Goal: Information Seeking & Learning: Compare options

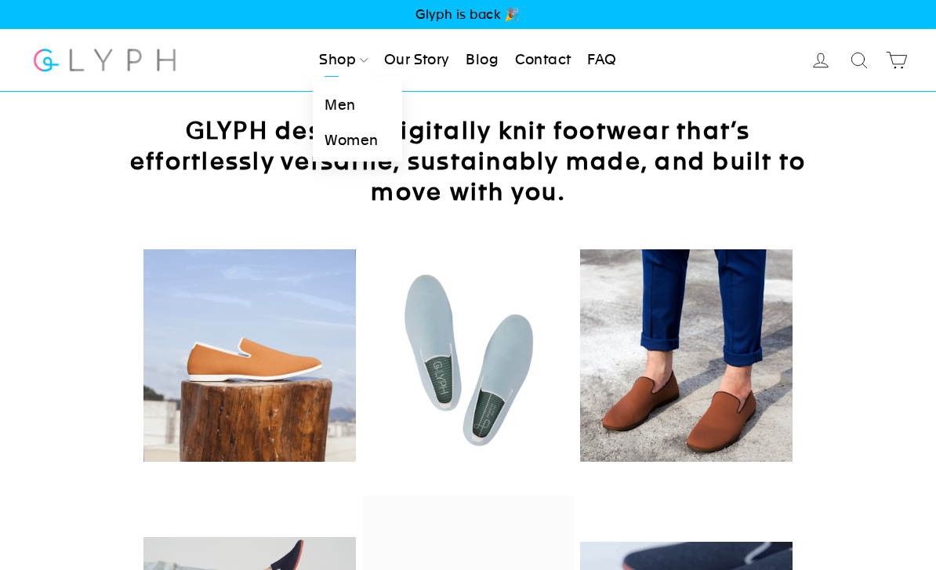
click at [335, 108] on link "Men" at bounding box center [357, 105] width 89 height 35
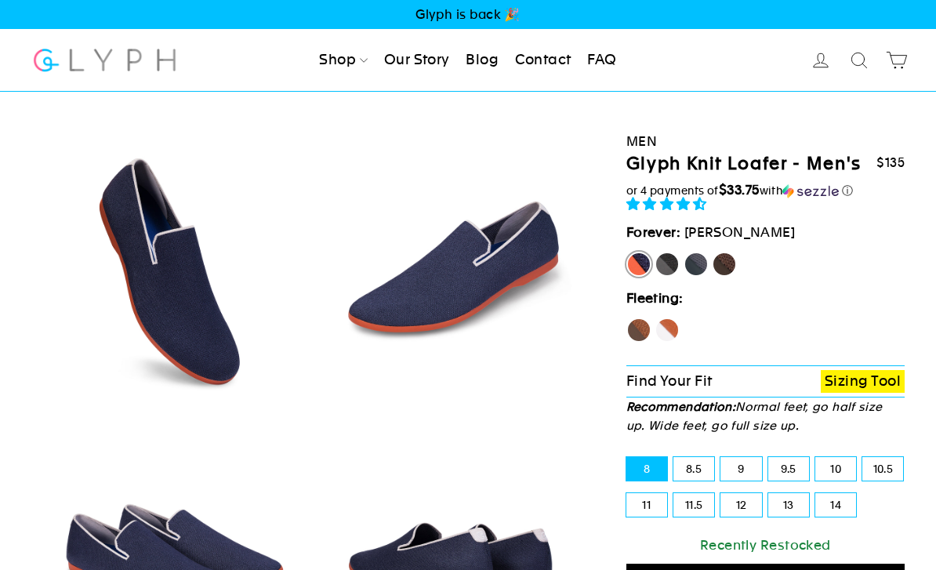
select select "highest-rating"
click at [668, 324] on label "Fox" at bounding box center [666, 329] width 25 height 25
click at [655, 318] on input "Fox" at bounding box center [654, 317] width 1 height 1
radio input "true"
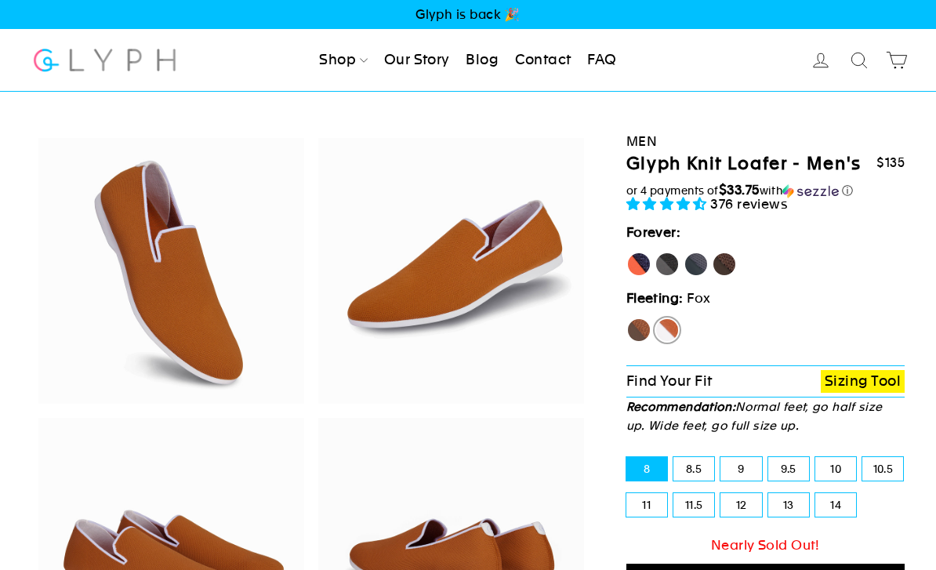
click at [702, 465] on label "8.5" at bounding box center [693, 469] width 41 height 24
click at [674, 458] on input "8.5" at bounding box center [673, 457] width 1 height 1
radio input "true"
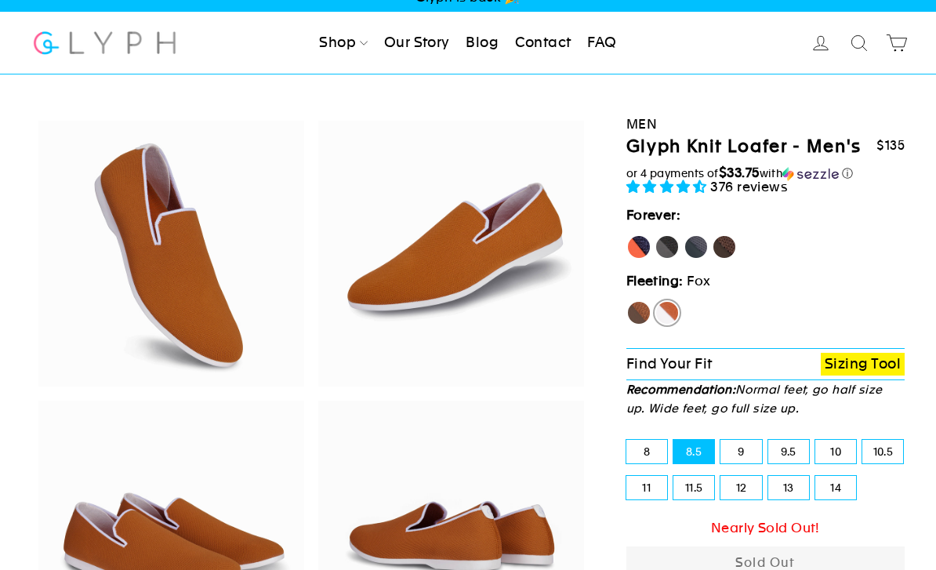
scroll to position [9, 0]
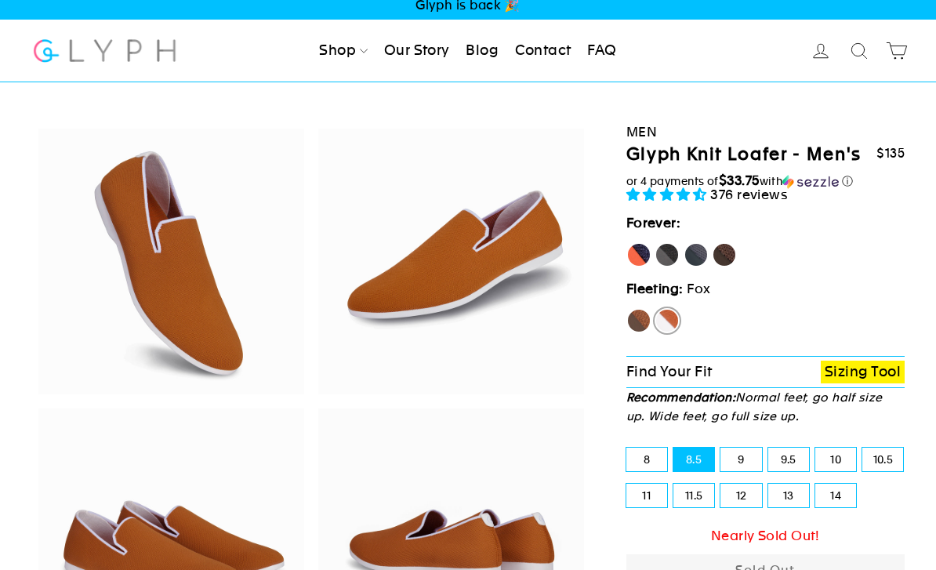
click at [698, 262] on label "Rhino" at bounding box center [695, 254] width 25 height 25
click at [684, 243] on input "Rhino" at bounding box center [683, 242] width 1 height 1
radio input "true"
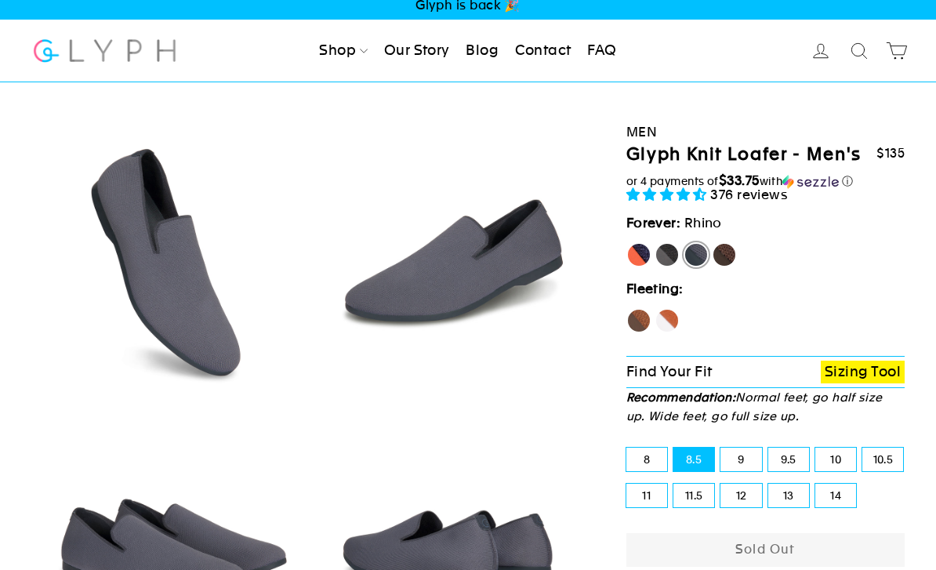
click at [722, 257] on label "Mustang" at bounding box center [723, 254] width 25 height 25
click at [712, 243] on input "Mustang" at bounding box center [711, 242] width 1 height 1
radio input "true"
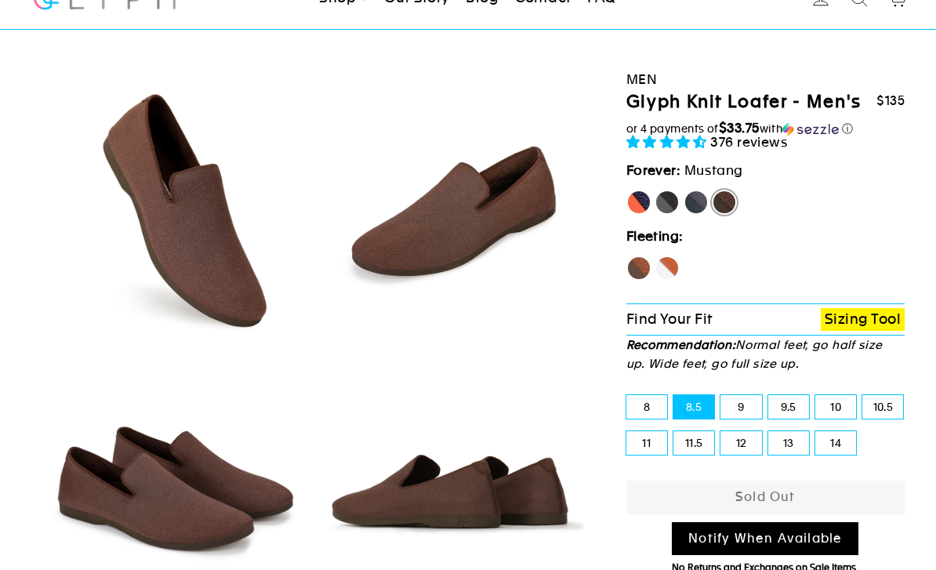
scroll to position [60, 0]
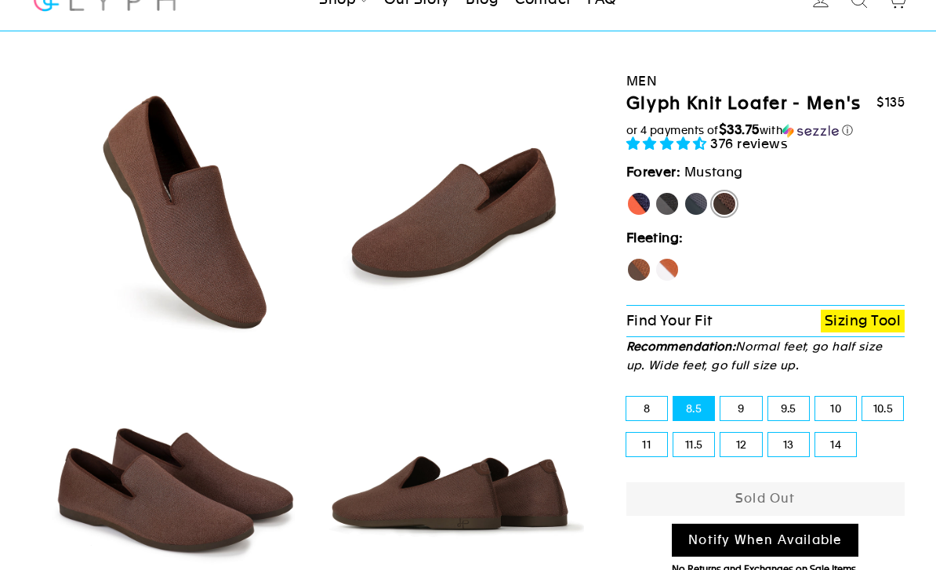
click at [697, 201] on label "Rhino" at bounding box center [695, 204] width 25 height 25
click at [684, 193] on input "Rhino" at bounding box center [683, 192] width 1 height 1
radio input "true"
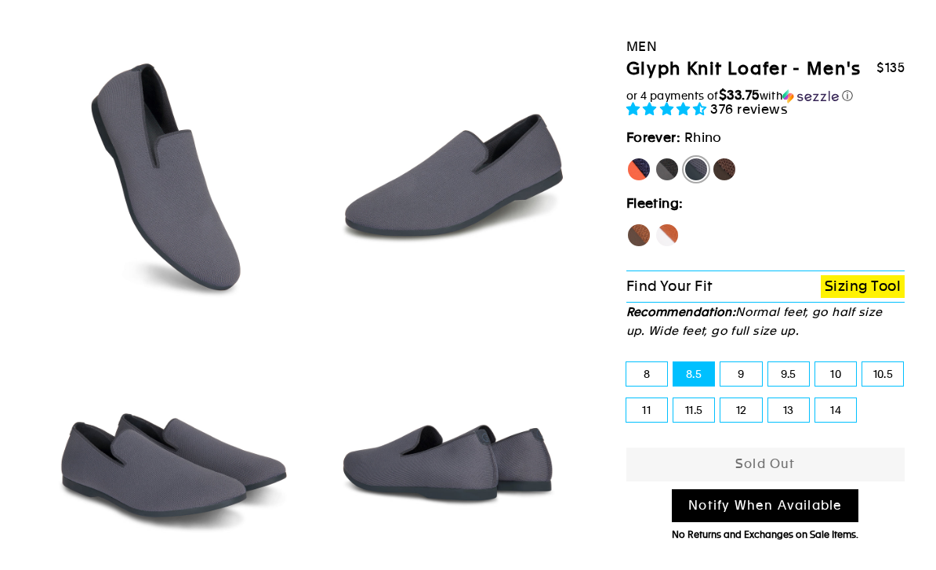
scroll to position [52, 0]
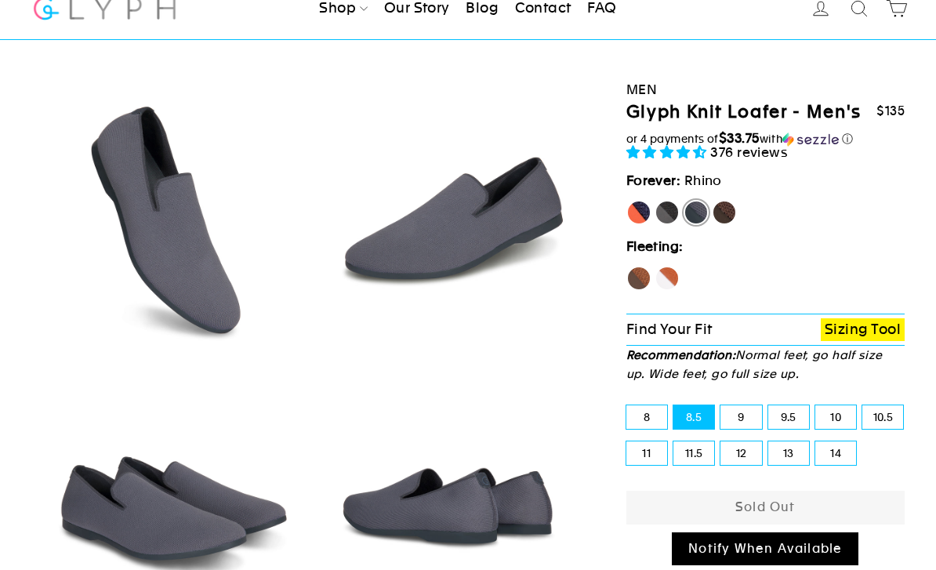
click at [671, 203] on label "Panther" at bounding box center [666, 212] width 25 height 25
click at [655, 201] on input "Panther" at bounding box center [654, 200] width 1 height 1
radio input "true"
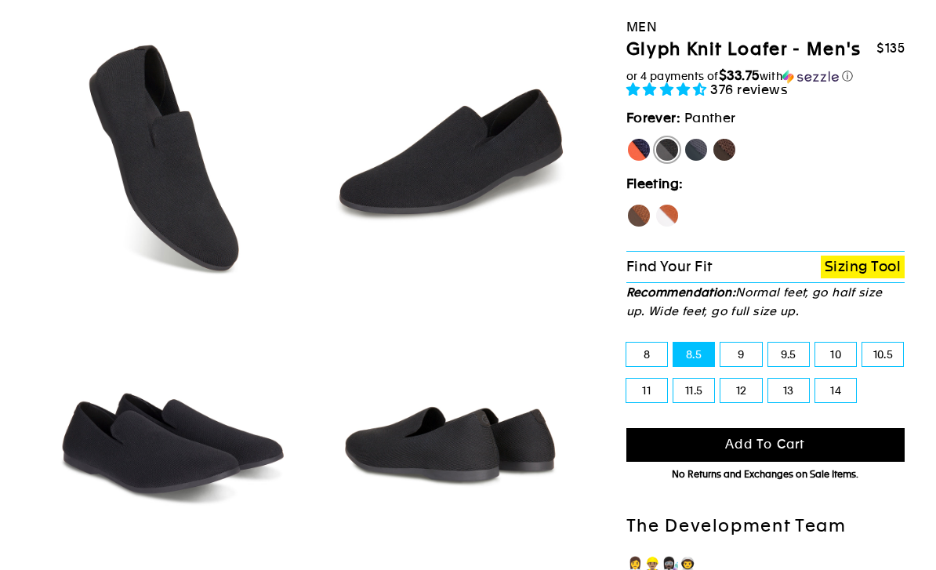
scroll to position [114, 0]
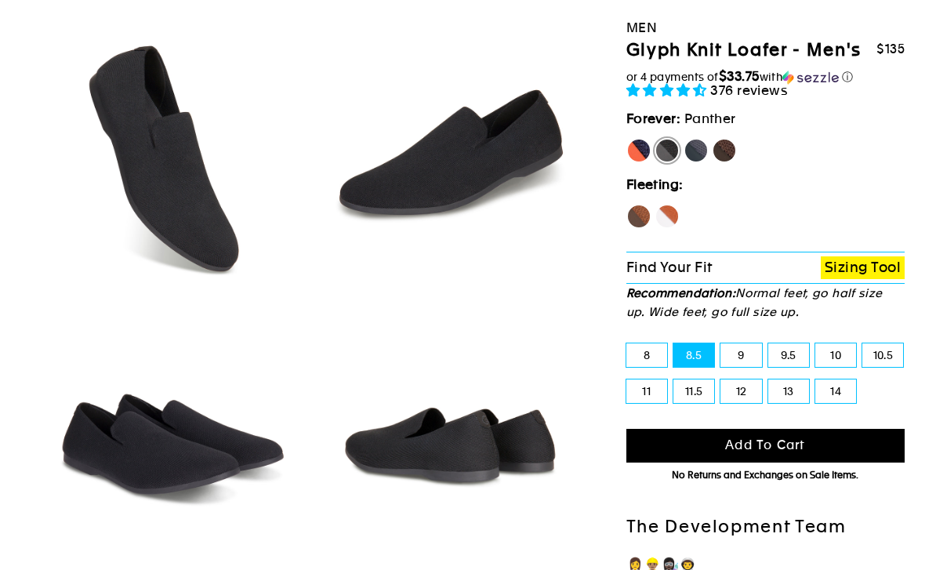
click at [649, 146] on label "[PERSON_NAME]" at bounding box center [638, 150] width 25 height 25
click at [627, 139] on input "[PERSON_NAME]" at bounding box center [626, 138] width 1 height 1
radio input "true"
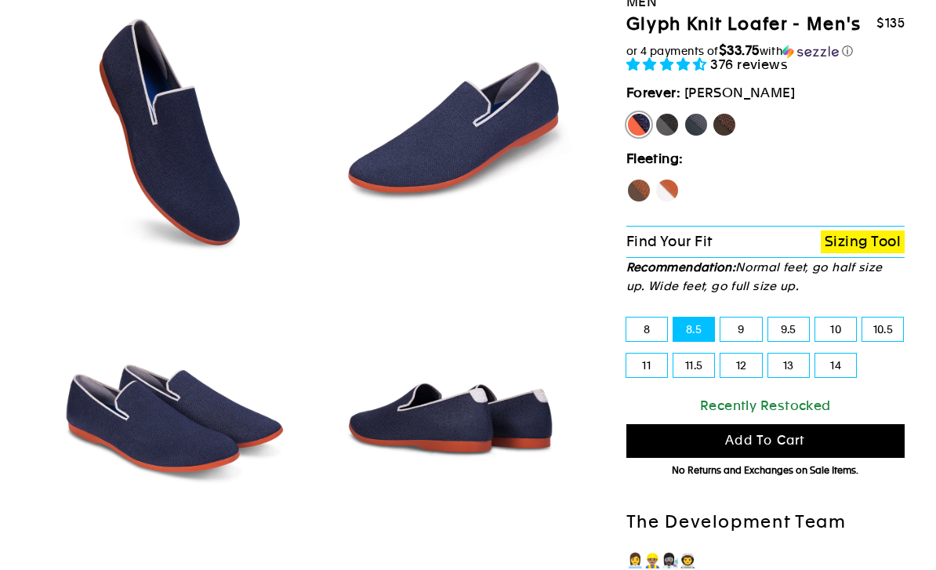
scroll to position [139, 0]
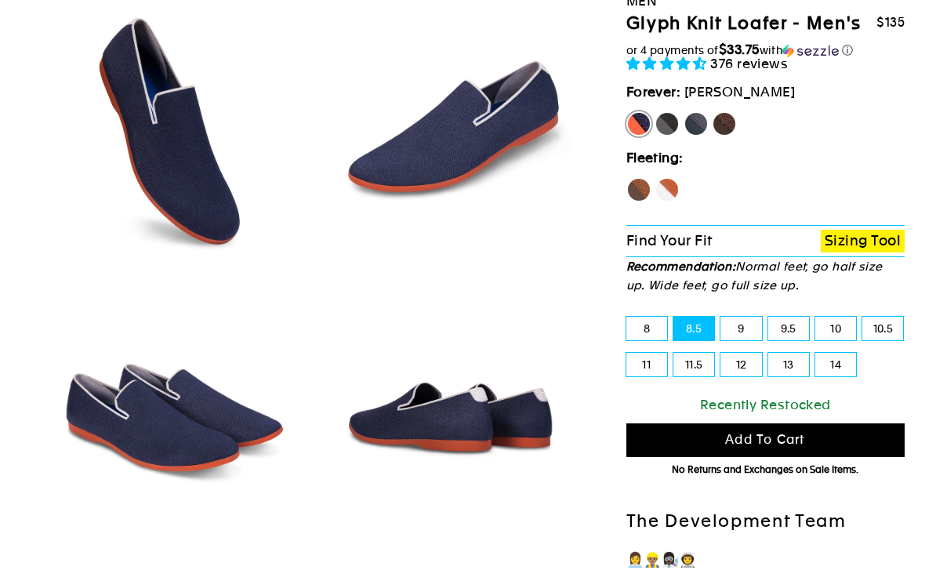
click at [722, 118] on label "Mustang" at bounding box center [723, 124] width 25 height 25
click at [712, 113] on input "Mustang" at bounding box center [711, 112] width 1 height 1
radio input "true"
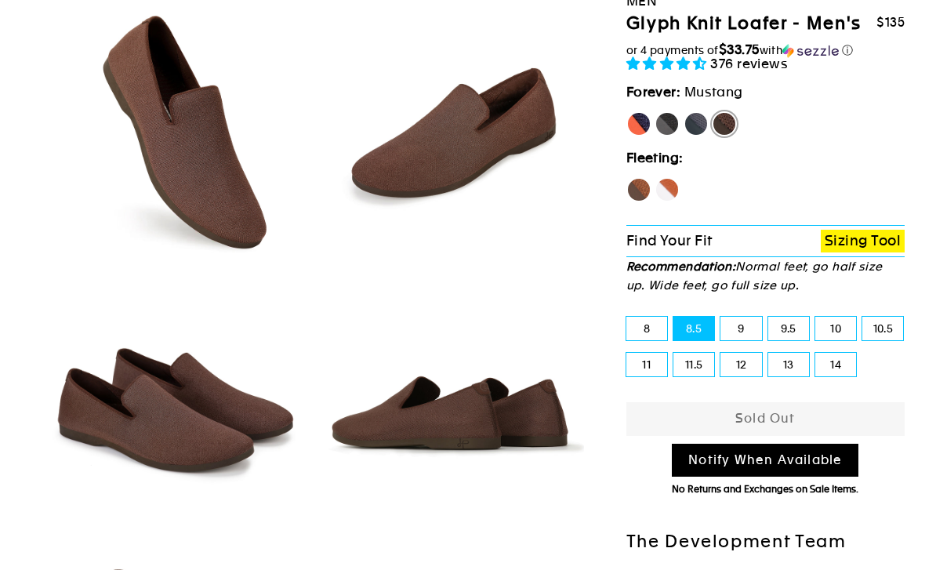
scroll to position [140, 0]
click at [693, 127] on label "Rhino" at bounding box center [695, 123] width 25 height 25
click at [684, 112] on input "Rhino" at bounding box center [683, 111] width 1 height 1
radio input "true"
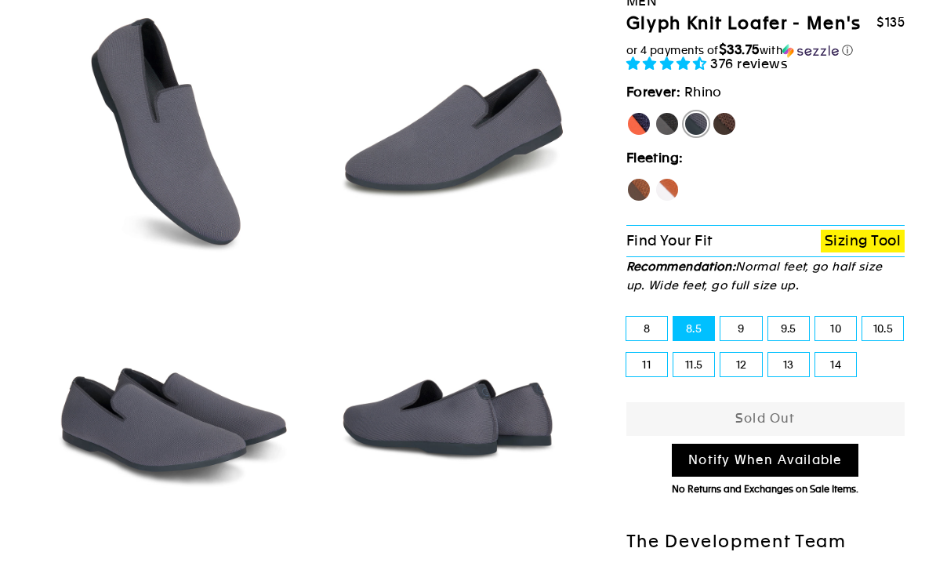
click at [667, 188] on label "Fox" at bounding box center [666, 189] width 25 height 25
click at [655, 178] on input "Fox" at bounding box center [654, 177] width 1 height 1
radio input "true"
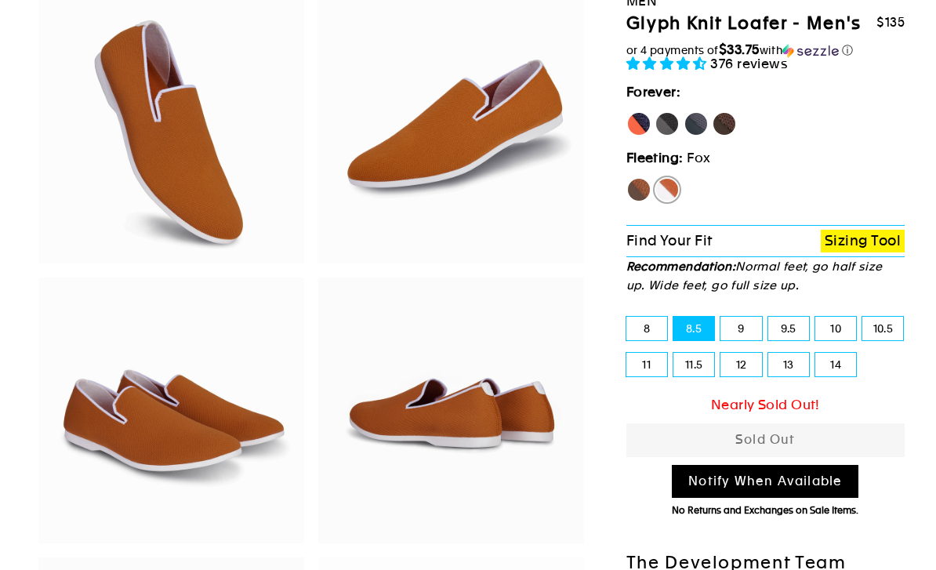
click at [640, 189] on label "Hawk" at bounding box center [638, 189] width 25 height 25
click at [627, 178] on input "Hawk" at bounding box center [626, 177] width 1 height 1
radio input "true"
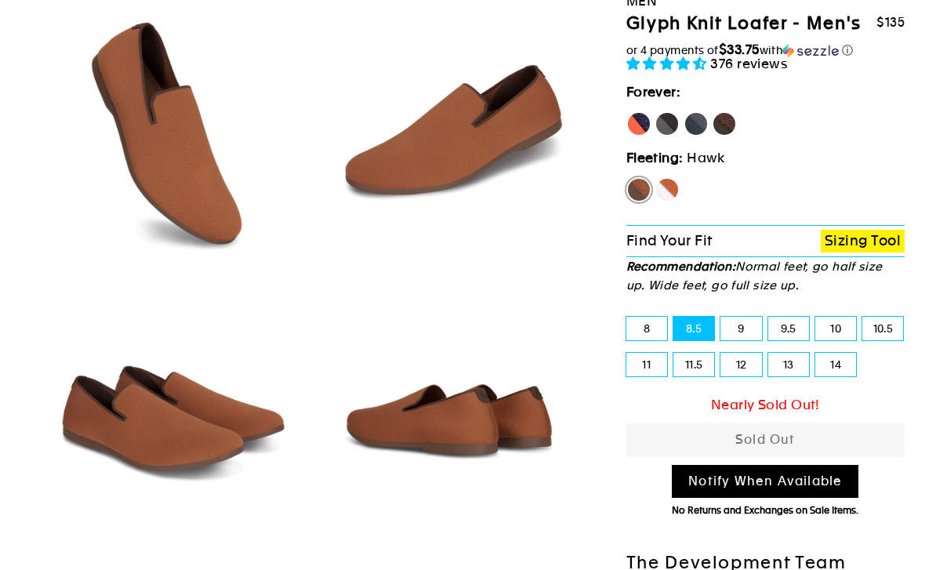
click at [663, 191] on label "Fox" at bounding box center [666, 189] width 25 height 25
click at [655, 178] on input "Fox" at bounding box center [654, 177] width 1 height 1
radio input "true"
